Goal: Information Seeking & Learning: Check status

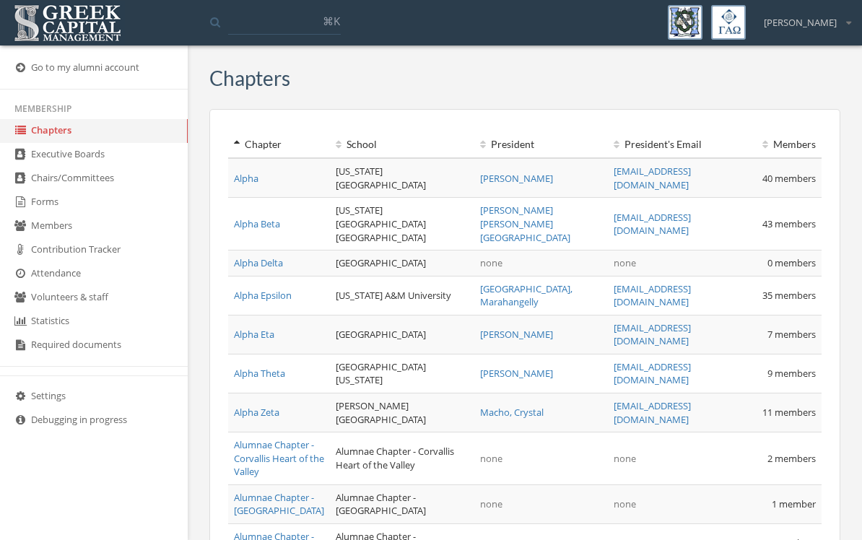
click at [64, 205] on link "Forms" at bounding box center [94, 203] width 188 height 24
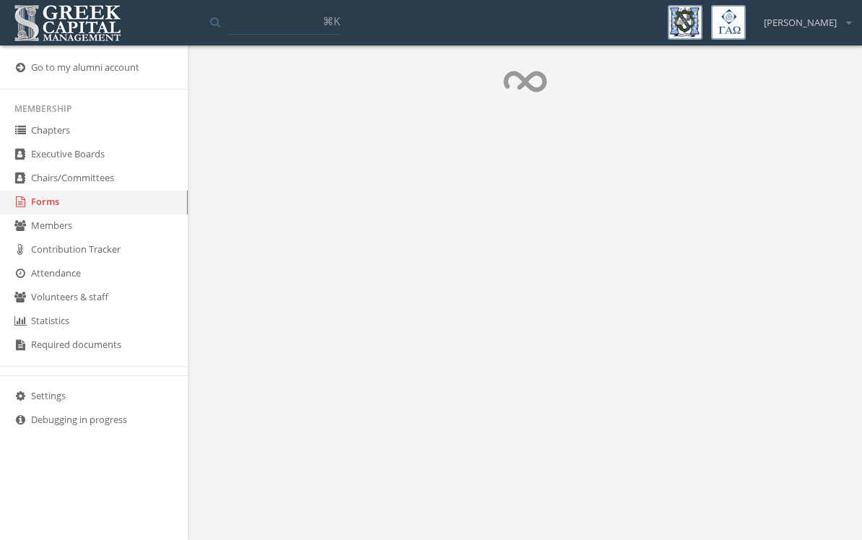
click at [64, 204] on link "Forms" at bounding box center [94, 203] width 188 height 24
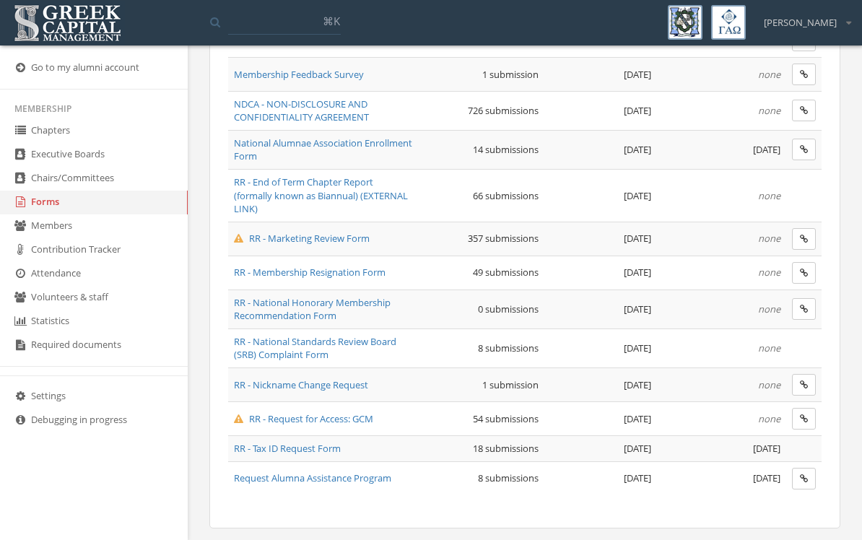
scroll to position [1039, 0]
click at [346, 234] on span "RR - Marketing Review Form" at bounding box center [302, 238] width 136 height 13
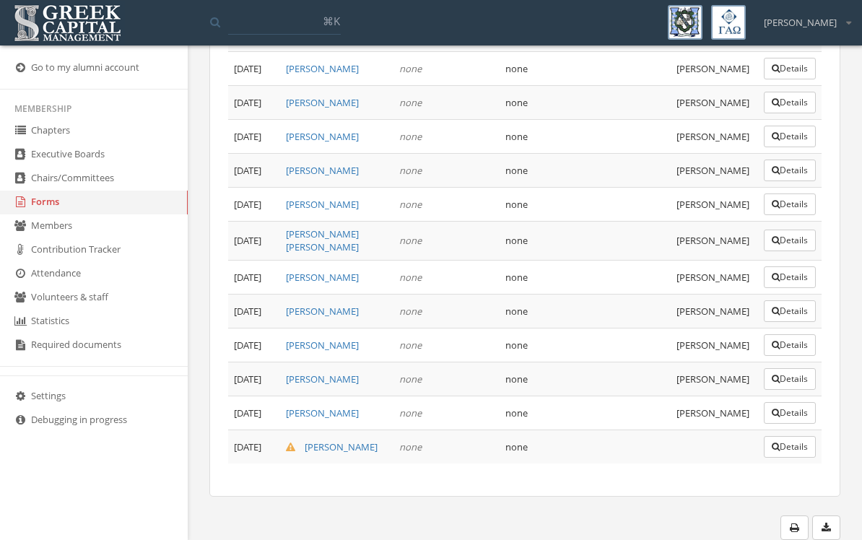
scroll to position [13743, 0]
click at [64, 209] on link "Forms" at bounding box center [94, 203] width 188 height 24
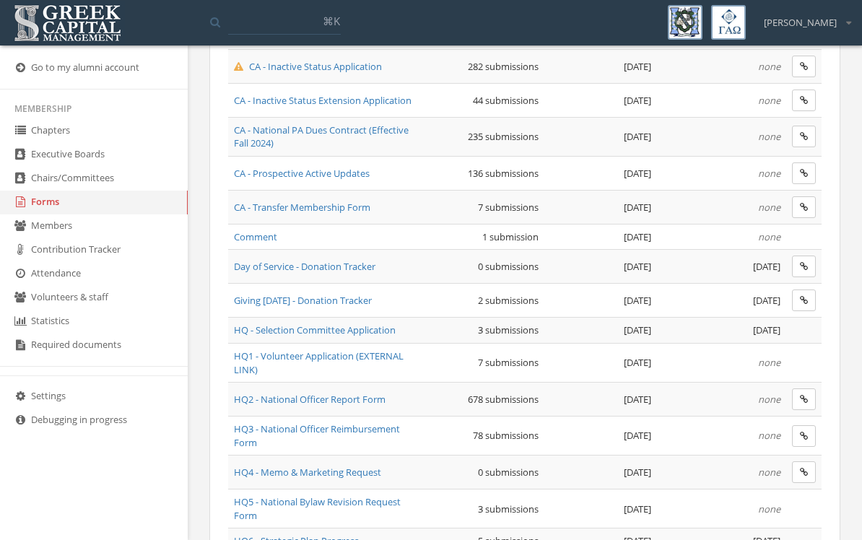
scroll to position [372, 0]
click at [362, 175] on span "CA - Prospective Active Updates" at bounding box center [302, 172] width 136 height 13
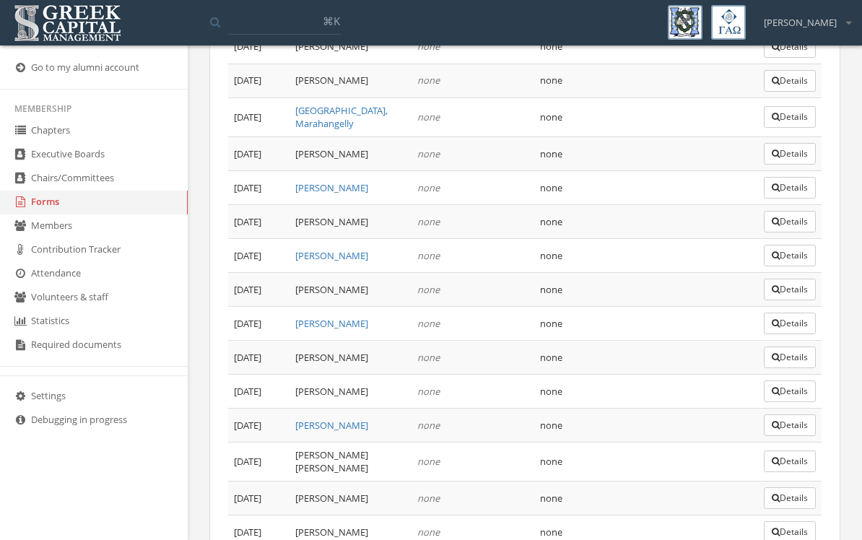
scroll to position [4416, 0]
click at [796, 489] on button "Details" at bounding box center [790, 500] width 52 height 22
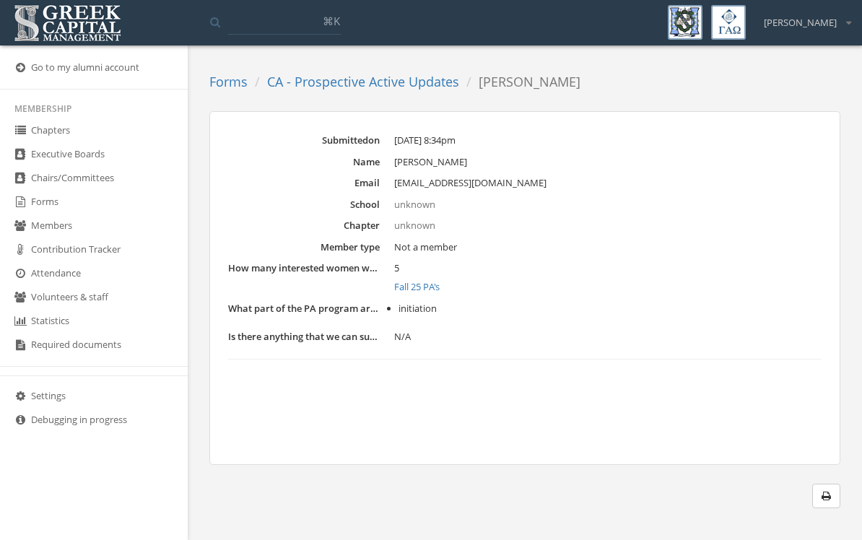
click at [428, 282] on link "Fall 25 PA's" at bounding box center [607, 287] width 427 height 14
click at [55, 209] on link "Forms" at bounding box center [94, 203] width 188 height 24
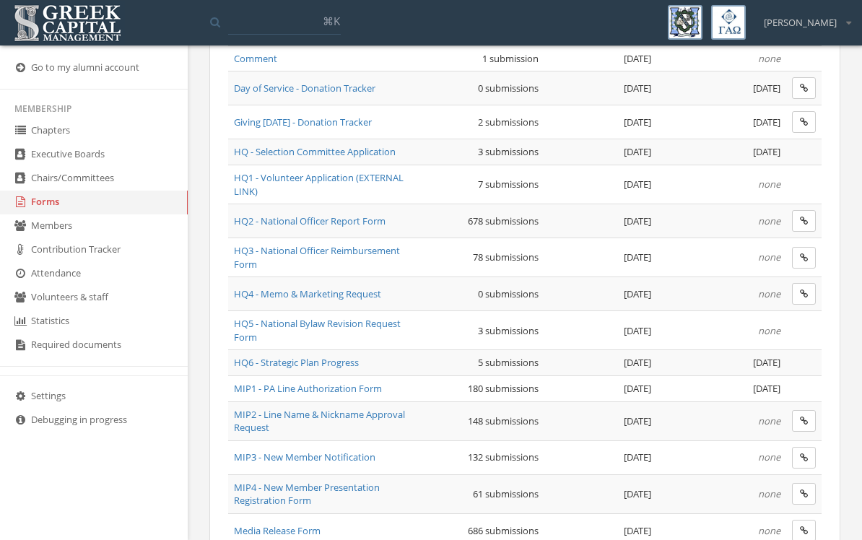
scroll to position [548, 0]
click at [376, 390] on span "MIP1 - PA Line Authorization Form" at bounding box center [308, 389] width 148 height 13
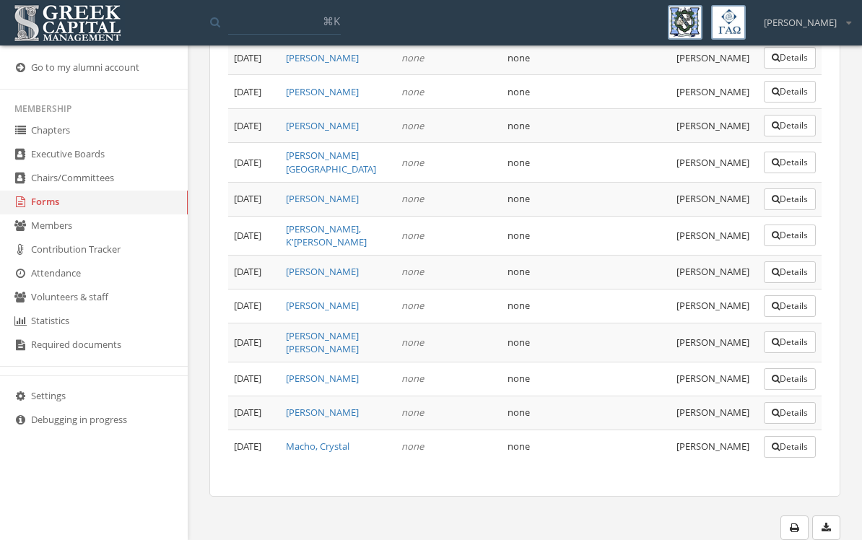
scroll to position [7200, 0]
click at [783, 458] on button "Details" at bounding box center [790, 447] width 52 height 22
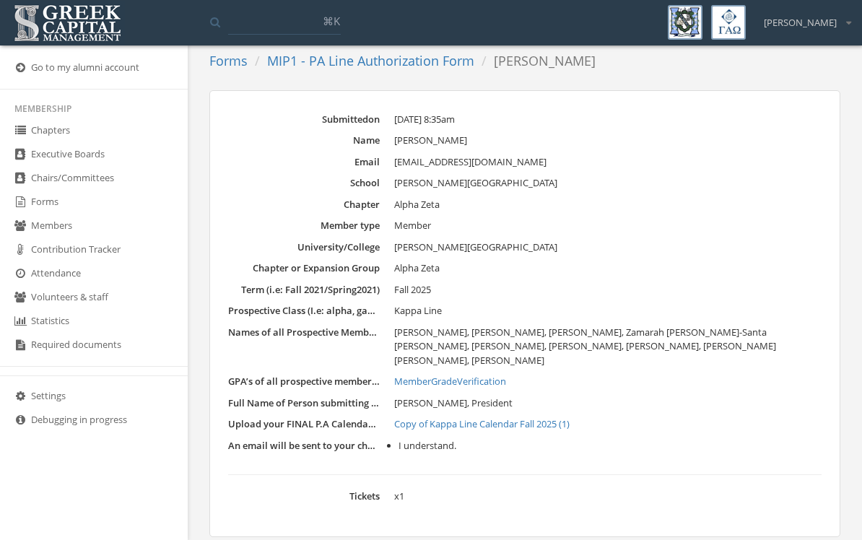
scroll to position [74, 0]
click at [351, 59] on link "MIP1 - PA Line Authorization Form" at bounding box center [370, 59] width 207 height 17
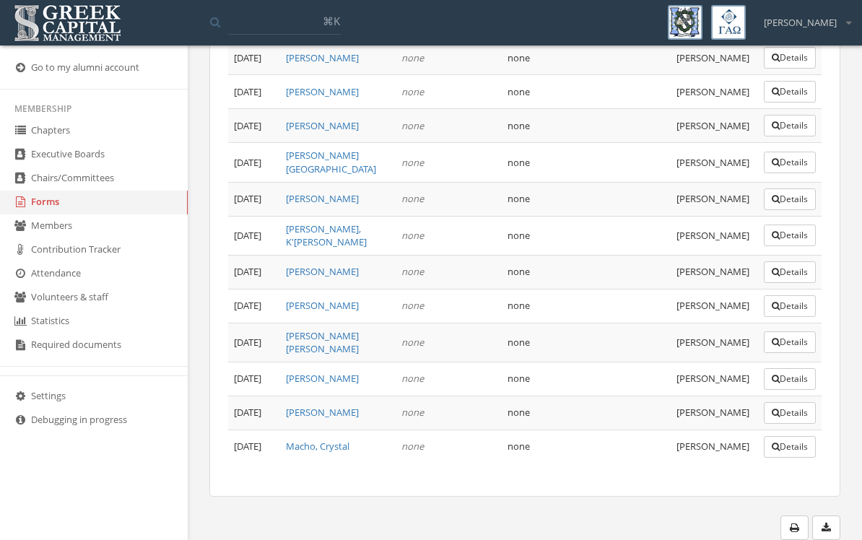
scroll to position [7203, 0]
click at [791, 424] on button "Details" at bounding box center [790, 413] width 52 height 22
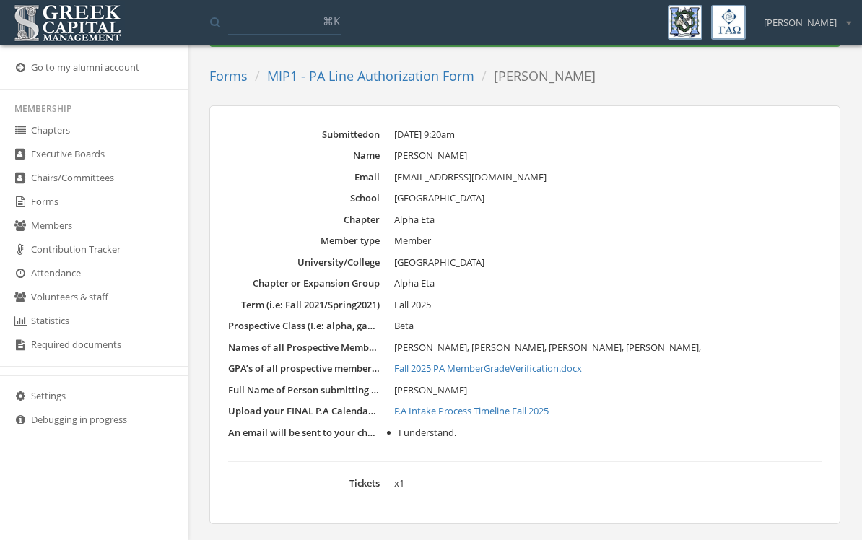
scroll to position [56, 0]
click at [388, 77] on link "MIP1 - PA Line Authorization Form" at bounding box center [370, 76] width 207 height 17
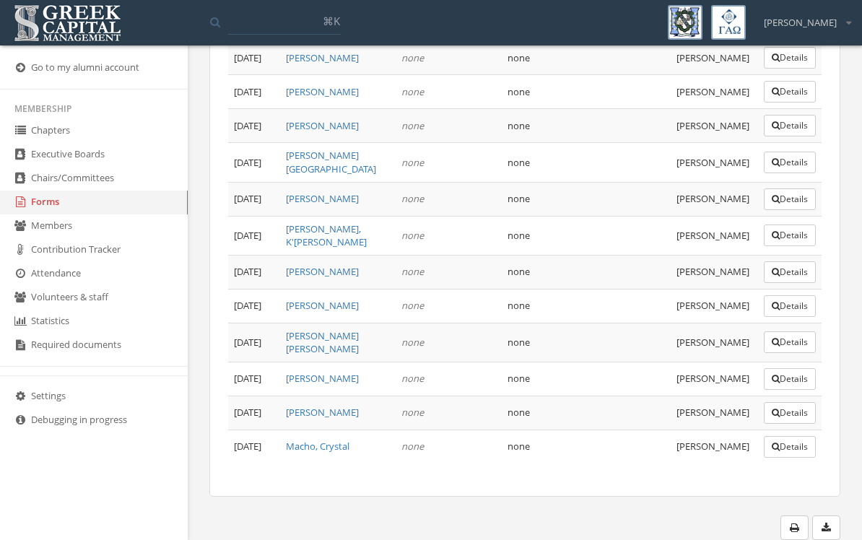
scroll to position [7203, 0]
click at [794, 386] on button "Details" at bounding box center [790, 379] width 52 height 22
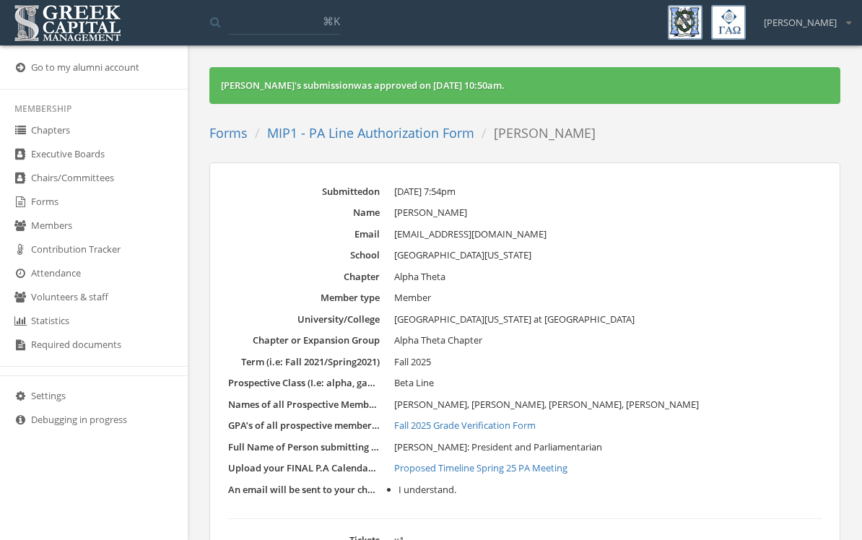
click at [404, 129] on link "MIP1 - PA Line Authorization Form" at bounding box center [370, 132] width 207 height 17
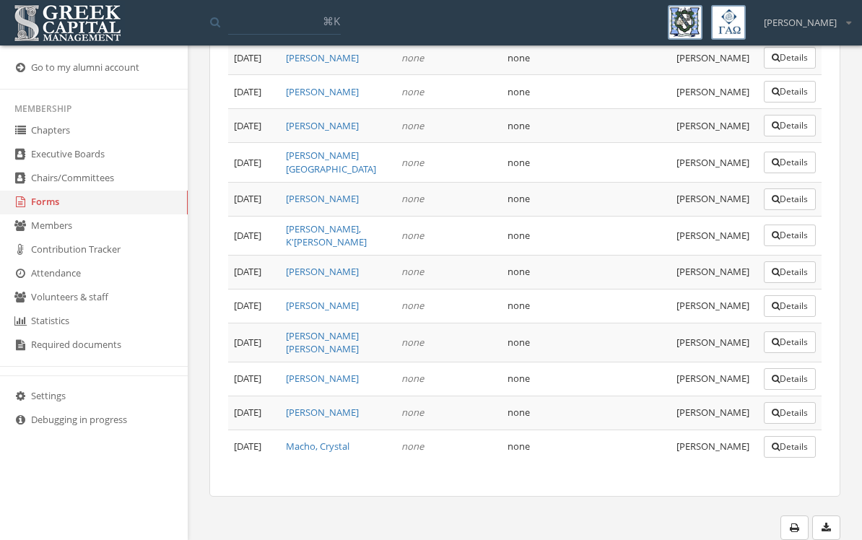
scroll to position [7098, 0]
click at [779, 103] on button "Details" at bounding box center [790, 92] width 52 height 22
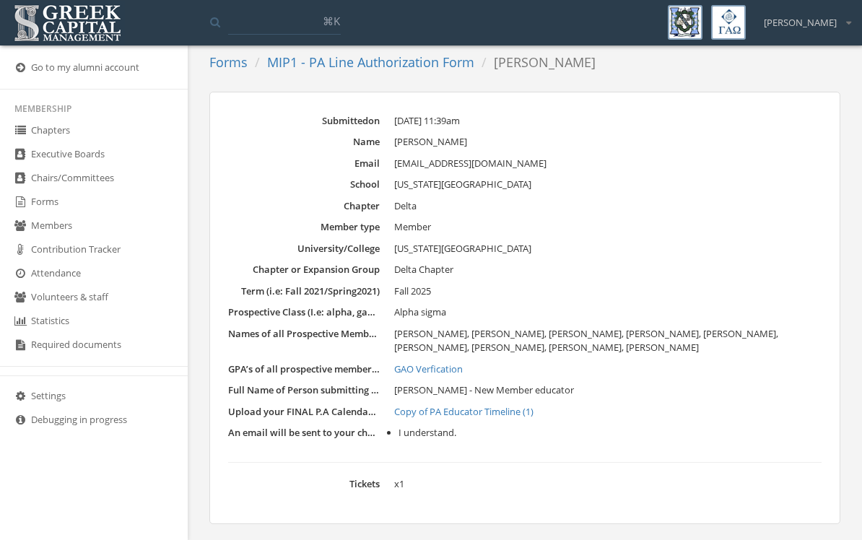
scroll to position [70, 0]
click at [498, 409] on link "Copy of PA Educator Timeline (1)" at bounding box center [607, 413] width 427 height 14
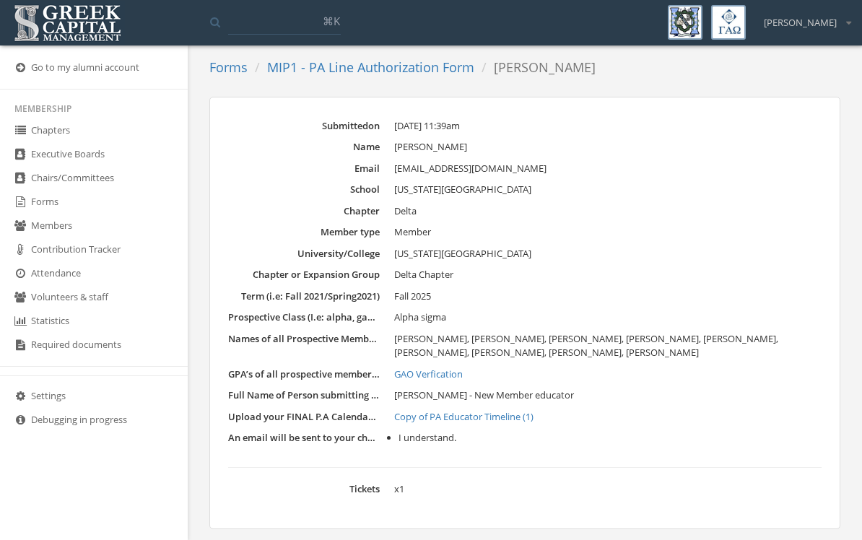
click at [448, 368] on link "GAO Verfication" at bounding box center [607, 374] width 427 height 14
